Goal: Information Seeking & Learning: Learn about a topic

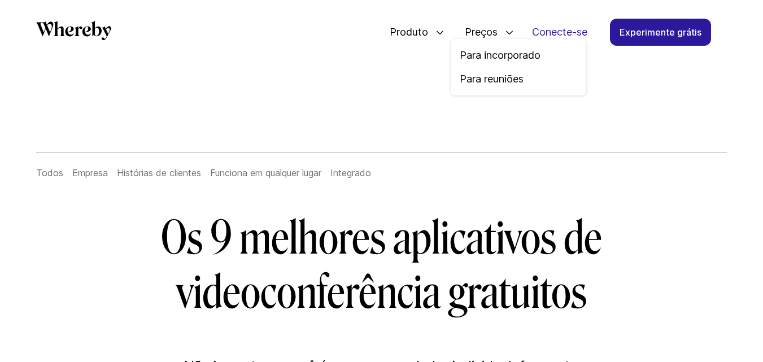
drag, startPoint x: 0, startPoint y: 0, endPoint x: 462, endPoint y: 29, distance: 463.3
click at [458, 27] on span "Preços" at bounding box center [476, 32] width 47 height 37
click at [467, 79] on link "Para reuniões" at bounding box center [518, 79] width 117 height 15
click at [496, 58] on font "Para incorporado" at bounding box center [512, 55] width 82 height 12
